Goal: Transaction & Acquisition: Purchase product/service

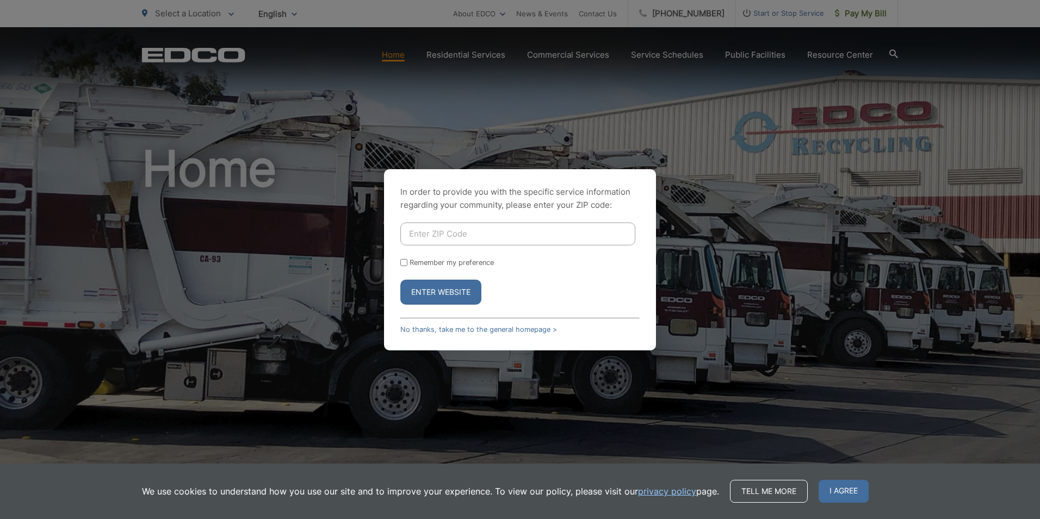
drag, startPoint x: 480, startPoint y: 233, endPoint x: 454, endPoint y: 239, distance: 27.2
click at [480, 233] on input "Enter ZIP Code" at bounding box center [517, 234] width 235 height 23
type input "92121"
click at [434, 299] on button "Enter Website" at bounding box center [440, 292] width 81 height 25
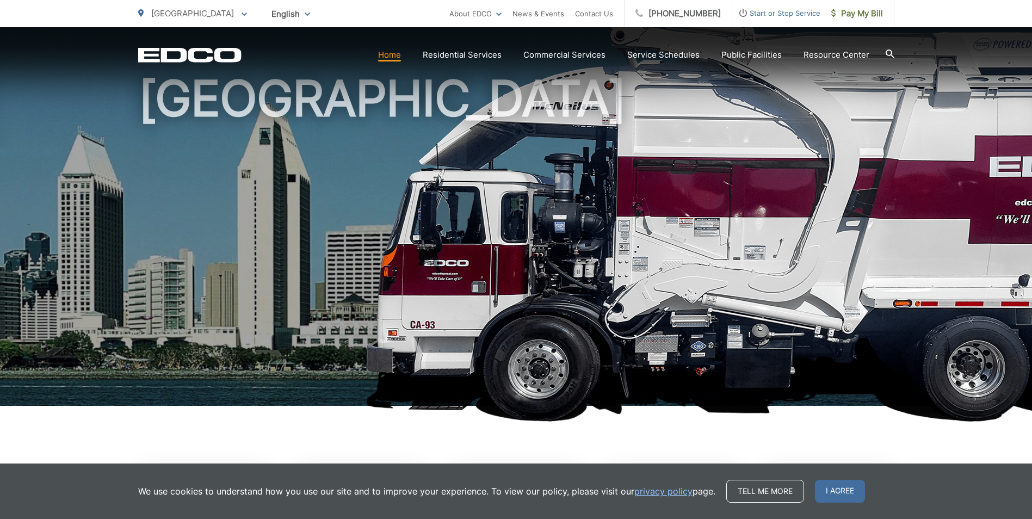
scroll to position [435, 0]
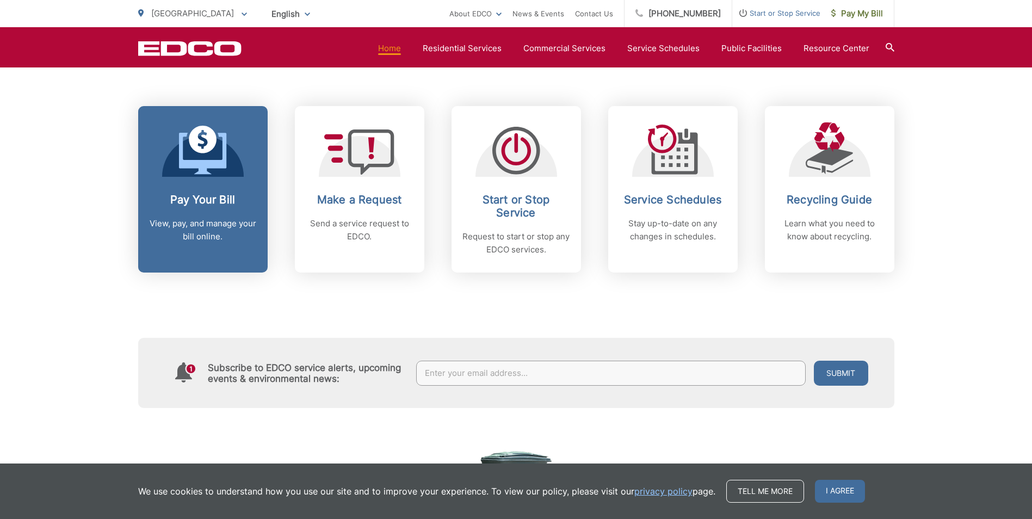
click at [188, 200] on h2 "Pay Your Bill" at bounding box center [203, 199] width 108 height 13
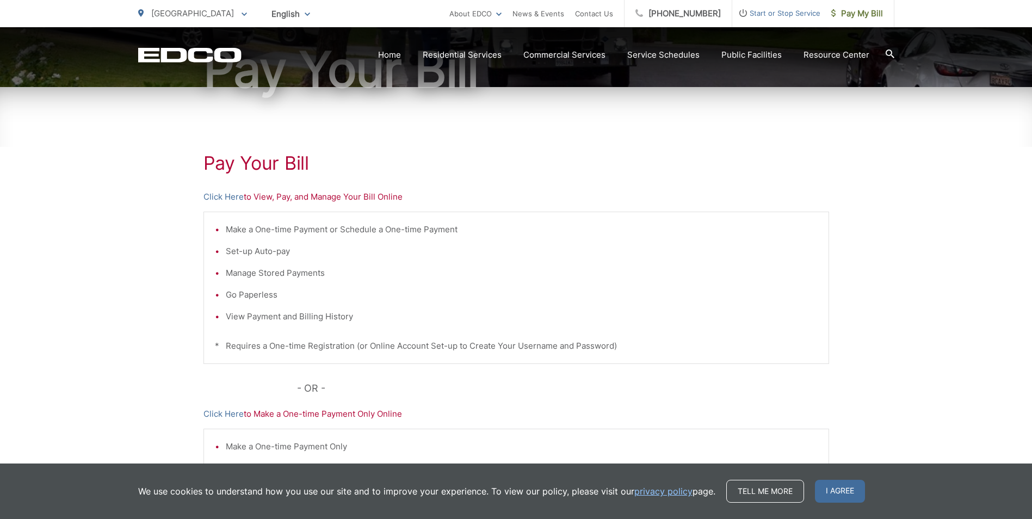
scroll to position [163, 0]
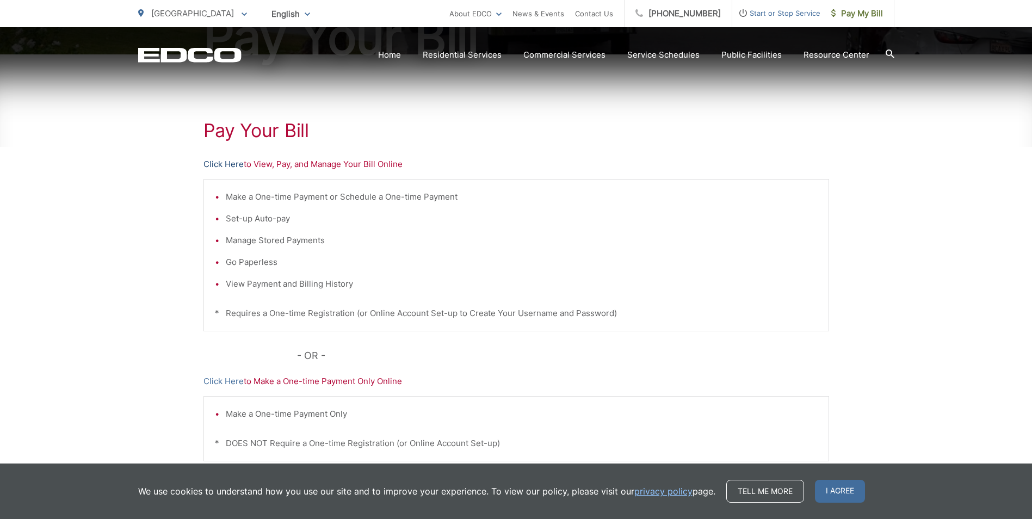
click at [228, 164] on link "Click Here" at bounding box center [223, 164] width 40 height 13
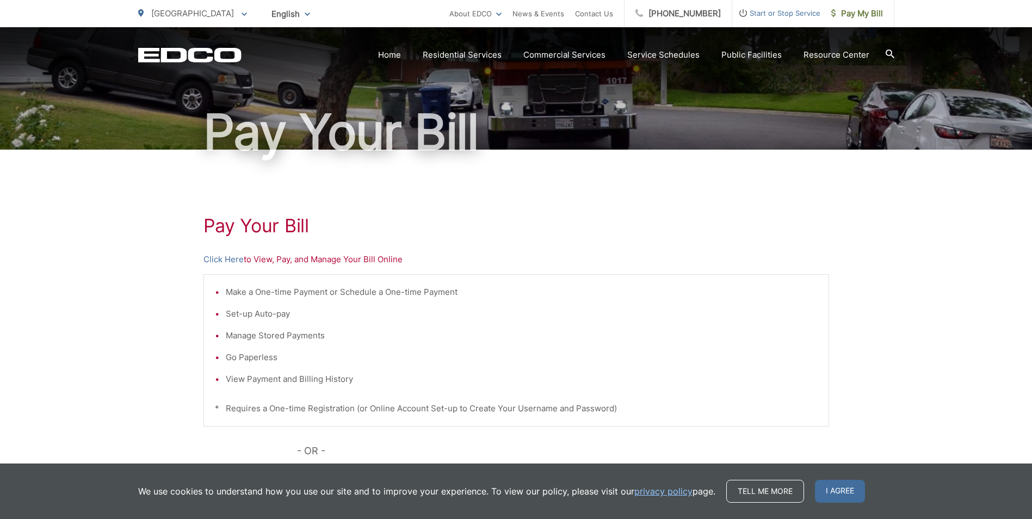
scroll to position [0, 0]
